Goal: Task Accomplishment & Management: Use online tool/utility

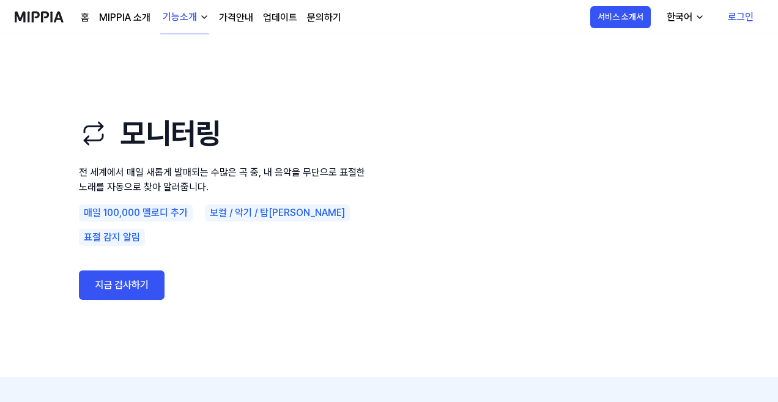
click at [240, 13] on link "가격안내" at bounding box center [236, 17] width 34 height 15
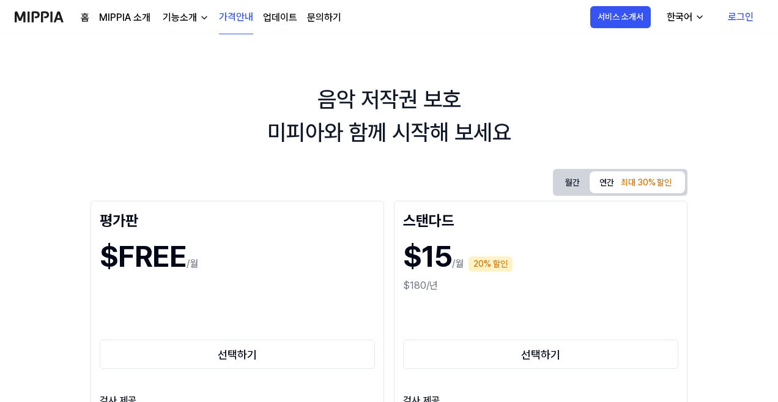
click at [37, 20] on img at bounding box center [39, 17] width 49 height 34
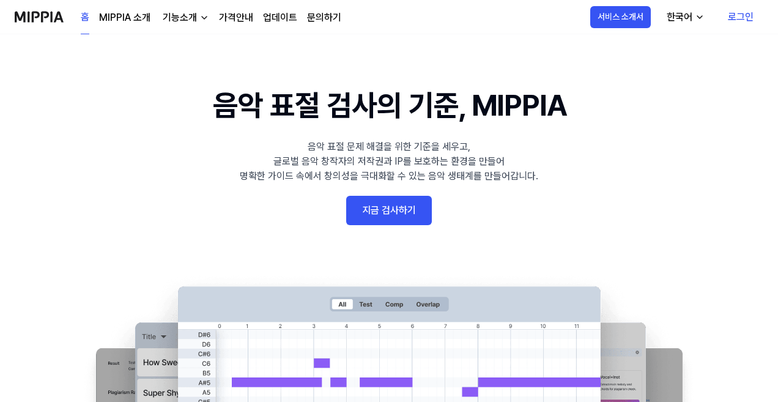
click at [390, 210] on link "지금 검사하기" at bounding box center [389, 210] width 86 height 29
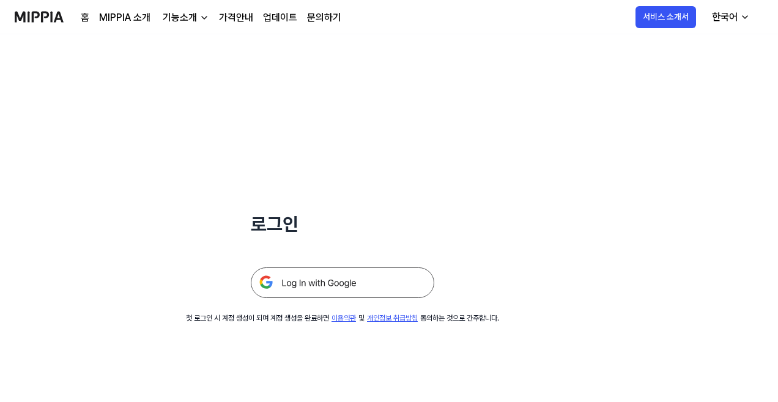
click at [169, 22] on div "기능소개" at bounding box center [179, 17] width 39 height 15
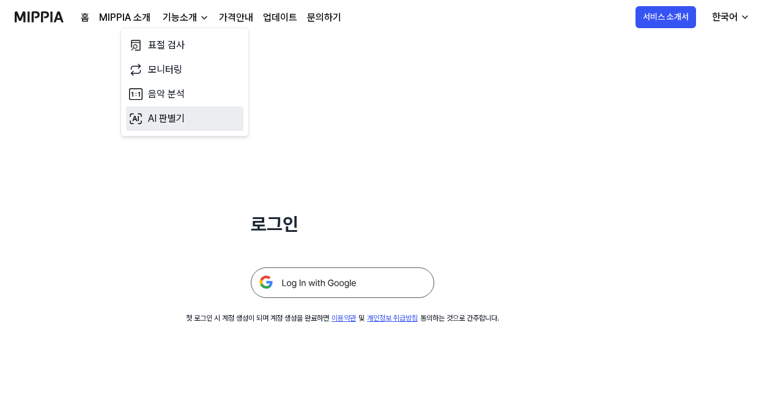
click at [164, 116] on link "AI 판별기" at bounding box center [184, 118] width 117 height 24
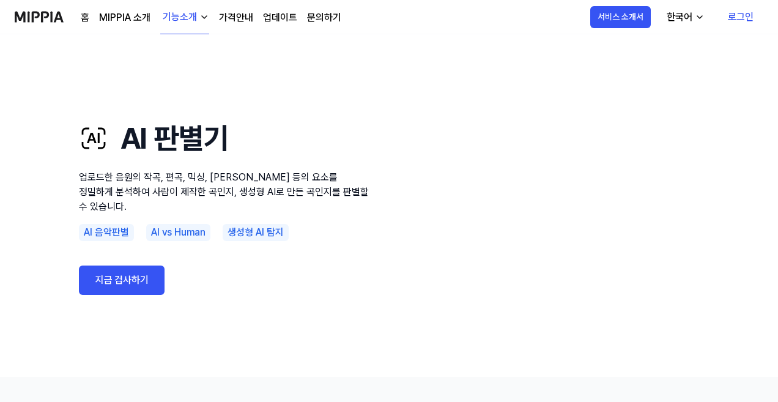
click at [129, 275] on link "지금 검사하기" at bounding box center [122, 279] width 86 height 29
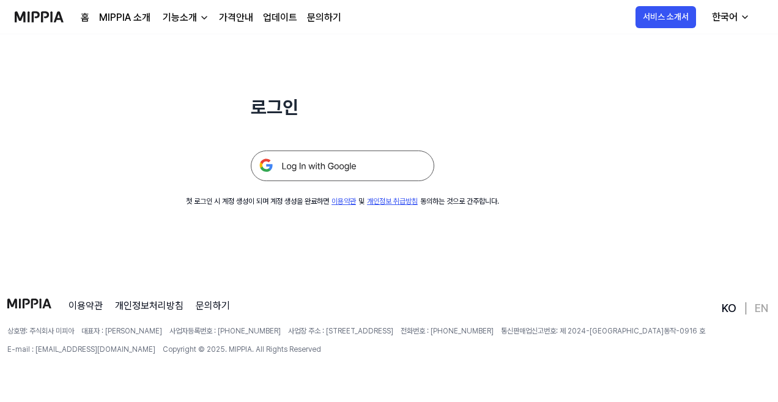
scroll to position [117, 0]
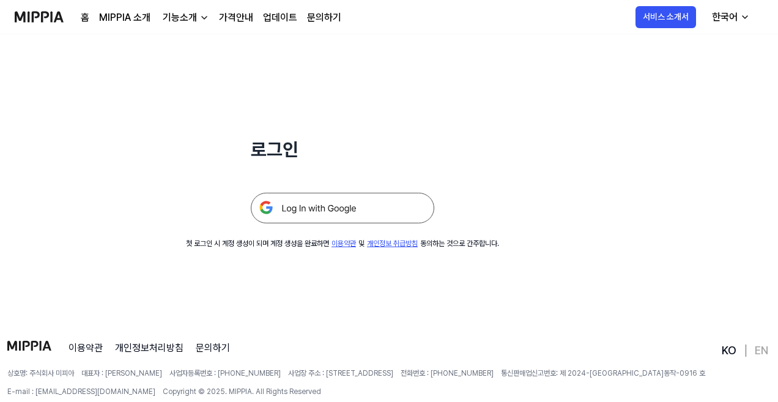
scroll to position [117, 0]
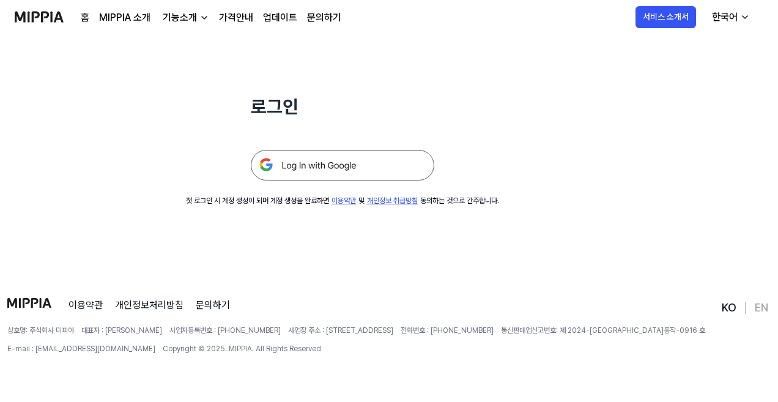
drag, startPoint x: 300, startPoint y: 164, endPoint x: 309, endPoint y: 164, distance: 9.8
click at [300, 164] on img at bounding box center [342, 165] width 183 height 31
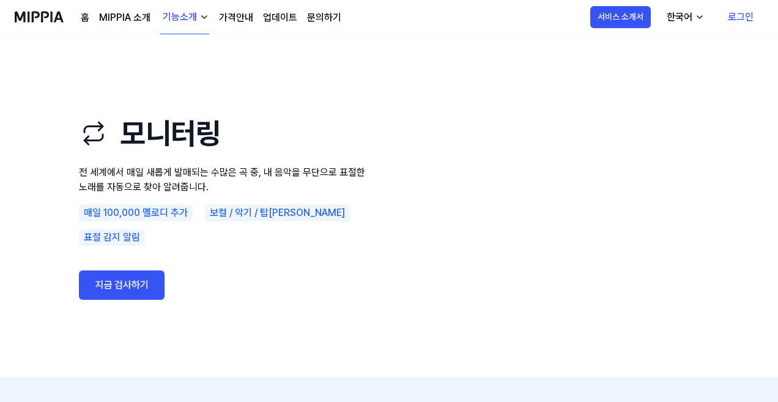
click at [123, 281] on link "지금 검사하기" at bounding box center [122, 284] width 86 height 29
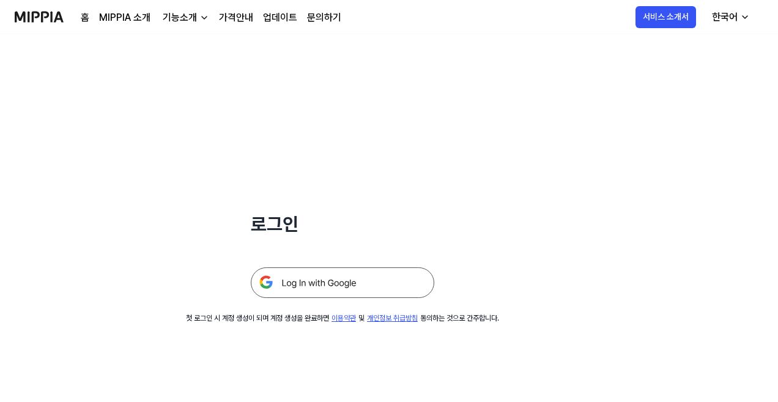
click at [315, 289] on img at bounding box center [342, 282] width 183 height 31
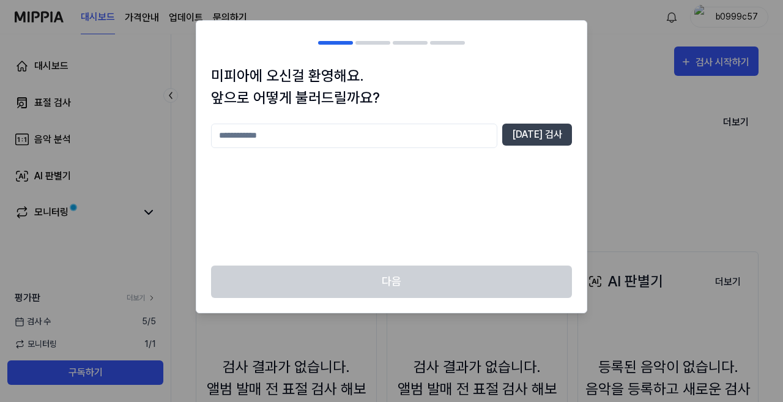
drag, startPoint x: 341, startPoint y: 232, endPoint x: 363, endPoint y: 257, distance: 33.4
click at [346, 238] on div "중복 검사" at bounding box center [391, 187] width 361 height 127
drag, startPoint x: 396, startPoint y: 278, endPoint x: 408, endPoint y: 279, distance: 12.2
click at [402, 281] on div "다음" at bounding box center [391, 288] width 390 height 47
click at [476, 148] on div "중복 검사" at bounding box center [391, 187] width 361 height 127
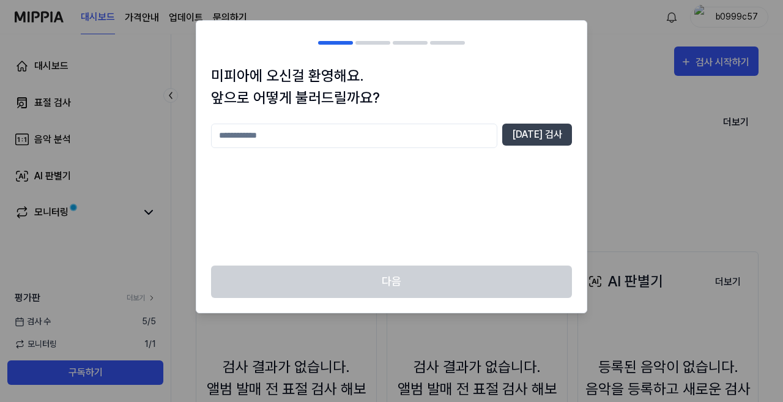
click at [460, 140] on input "text" at bounding box center [354, 136] width 286 height 24
type input "****"
click at [528, 138] on button "중복 검사" at bounding box center [537, 135] width 70 height 22
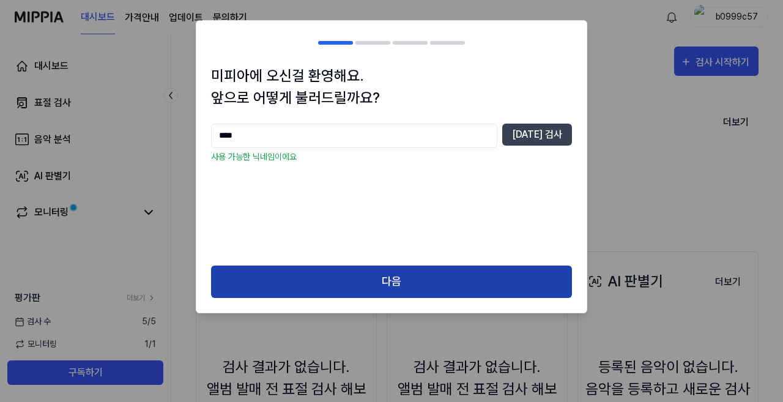
click at [400, 281] on button "다음" at bounding box center [391, 281] width 361 height 32
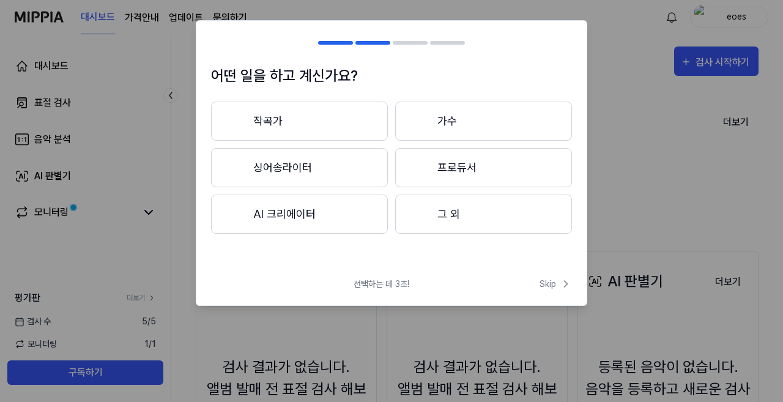
click at [450, 214] on button "그 외" at bounding box center [483, 213] width 177 height 39
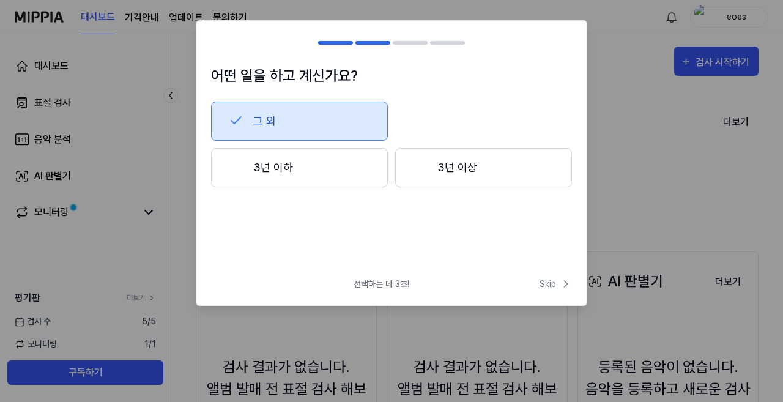
click at [261, 117] on button "그 외" at bounding box center [299, 121] width 177 height 39
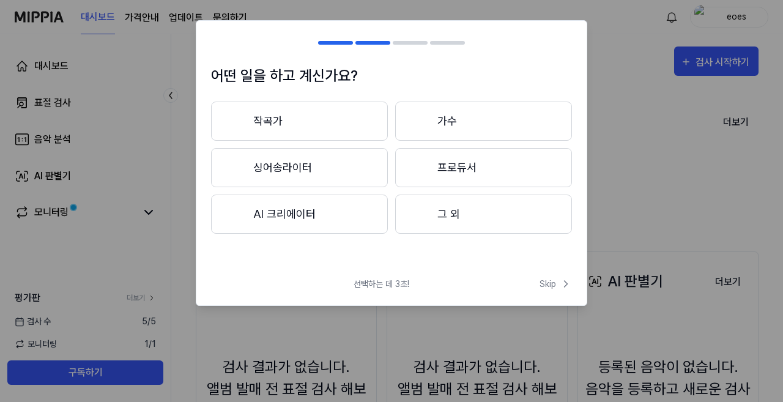
click at [448, 210] on button "그 외" at bounding box center [483, 213] width 177 height 39
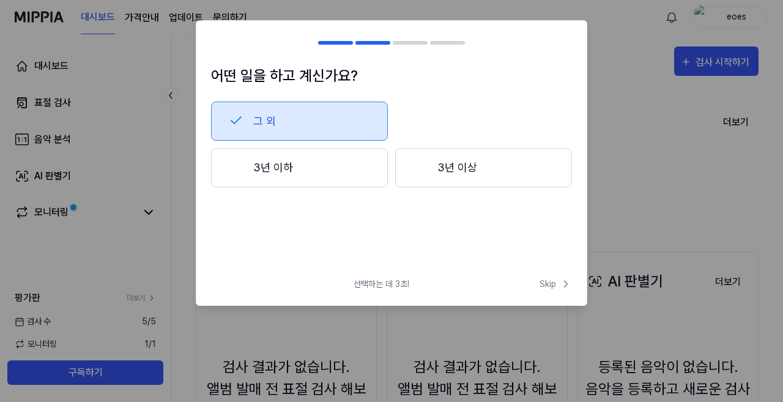
click at [443, 169] on button "3년 이상" at bounding box center [483, 167] width 177 height 39
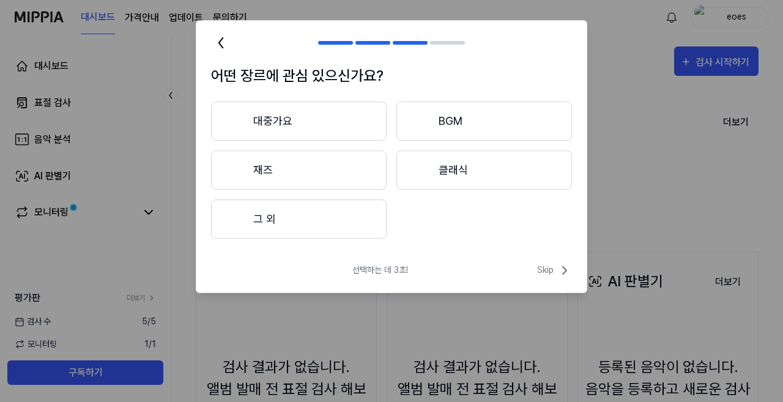
click at [270, 217] on button "그 외" at bounding box center [299, 218] width 176 height 39
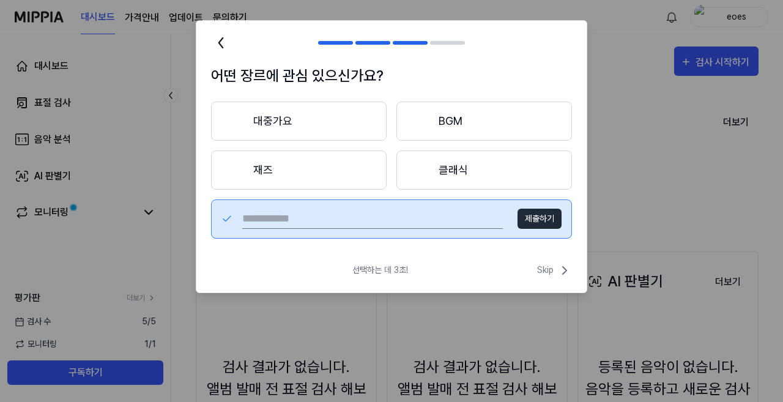
click at [340, 221] on input "text" at bounding box center [372, 219] width 261 height 20
type input "*"
type input "*****"
click at [545, 220] on button "제출하기" at bounding box center [539, 219] width 44 height 20
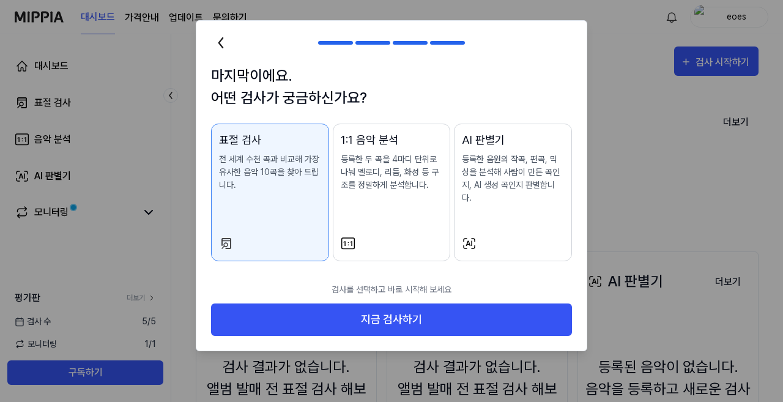
click at [247, 139] on div "표절 검사" at bounding box center [270, 139] width 102 height 17
click at [228, 242] on icon at bounding box center [226, 243] width 15 height 15
click at [229, 243] on icon at bounding box center [226, 243] width 15 height 15
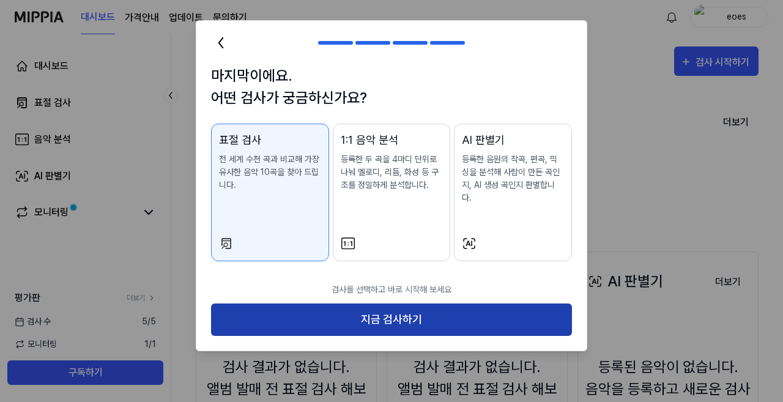
click at [381, 324] on button "지금 검사하기" at bounding box center [391, 319] width 361 height 32
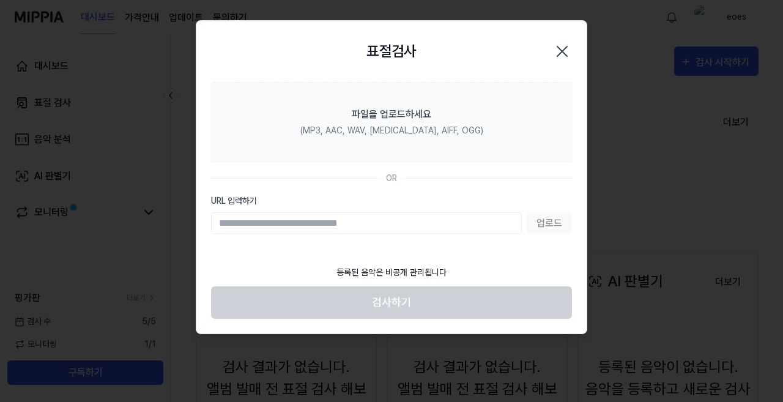
click at [560, 44] on icon "button" at bounding box center [562, 52] width 20 height 20
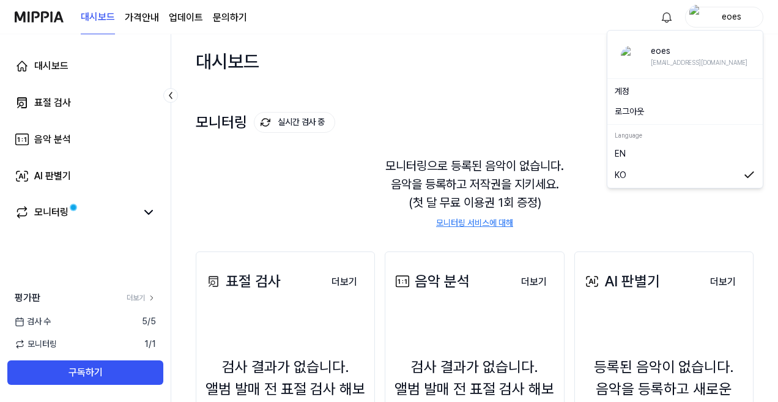
click at [720, 13] on div "eoes" at bounding box center [732, 16] width 48 height 13
click at [645, 106] on button "로그아웃" at bounding box center [685, 111] width 141 height 13
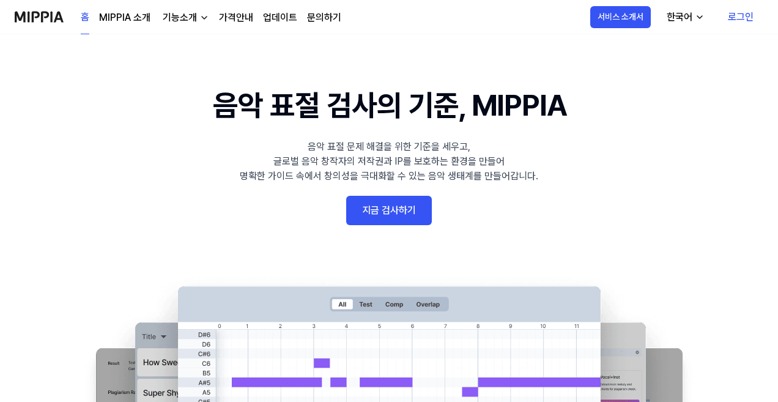
click at [395, 212] on link "지금 검사하기" at bounding box center [389, 210] width 86 height 29
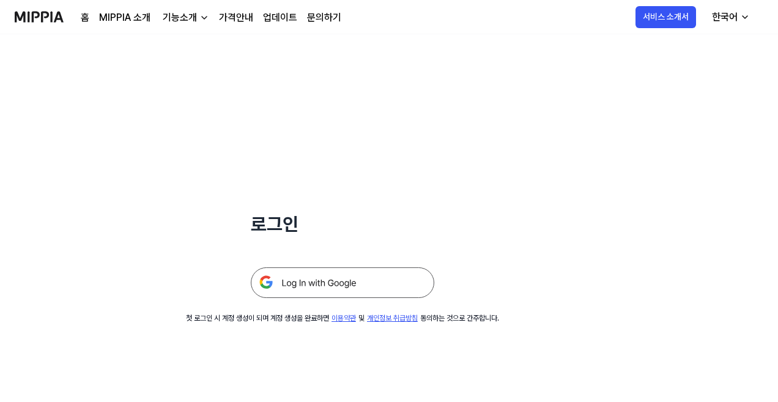
click at [228, 17] on link "가격안내" at bounding box center [236, 17] width 34 height 15
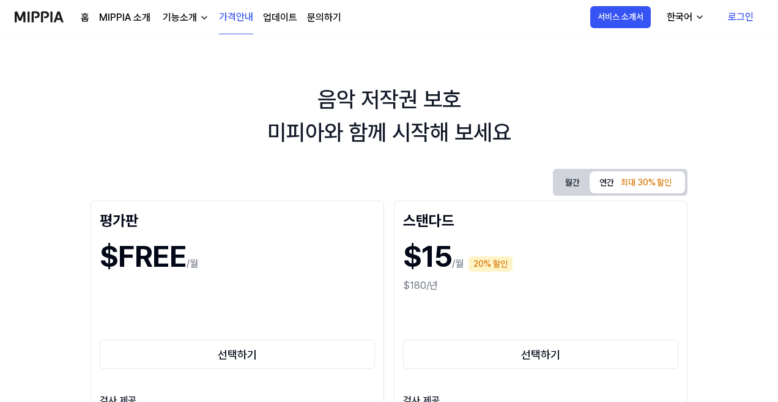
click at [82, 15] on link "홈" at bounding box center [85, 17] width 9 height 15
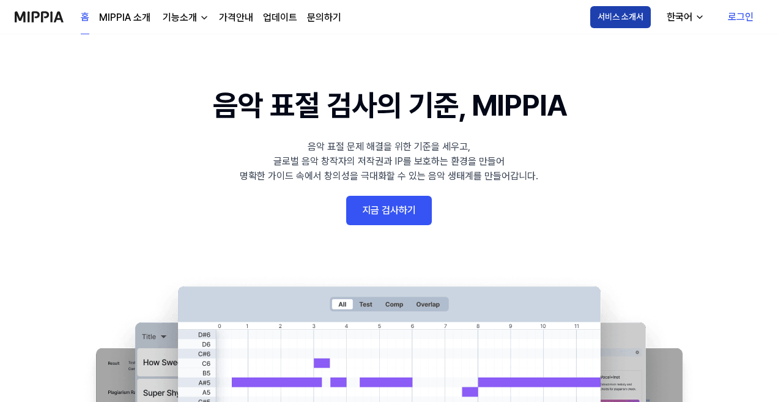
click at [640, 21] on button "서비스 소개서" at bounding box center [620, 17] width 61 height 22
